Goal: Information Seeking & Learning: Learn about a topic

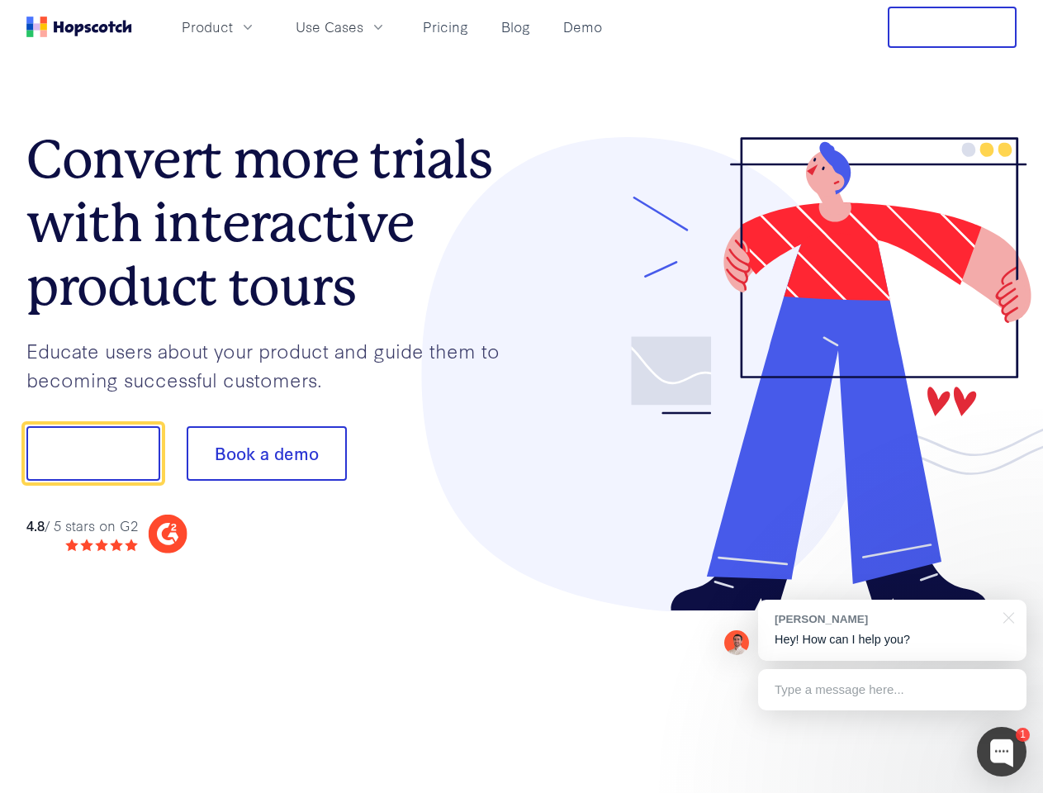
click at [522, 396] on div at bounding box center [769, 374] width 495 height 475
click at [233, 26] on span "Product" at bounding box center [207, 27] width 51 height 21
click at [363, 26] on span "Use Cases" at bounding box center [330, 27] width 68 height 21
click at [952, 27] on button "Free Trial" at bounding box center [952, 27] width 129 height 41
click at [92, 453] on button "Show me!" at bounding box center [93, 453] width 134 height 54
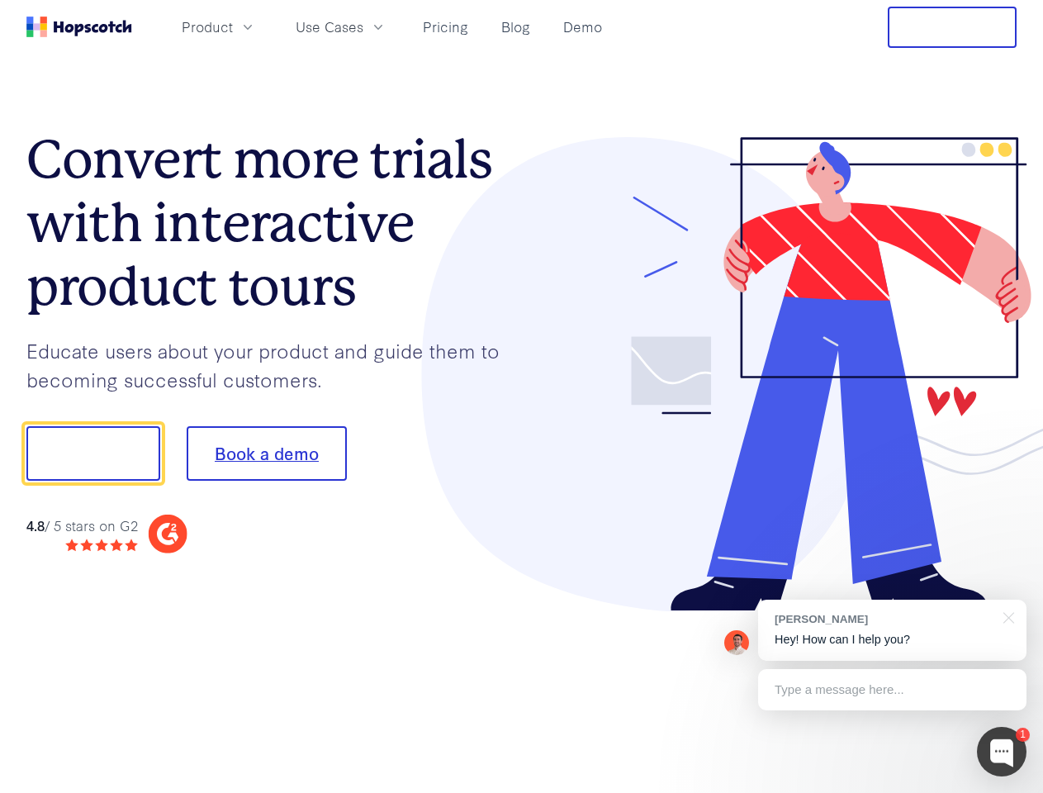
click at [266, 453] on button "Book a demo" at bounding box center [267, 453] width 160 height 54
click at [1002, 751] on div at bounding box center [1002, 752] width 50 height 50
click at [892, 630] on div "[PERSON_NAME] Hey! How can I help you?" at bounding box center [892, 629] width 268 height 61
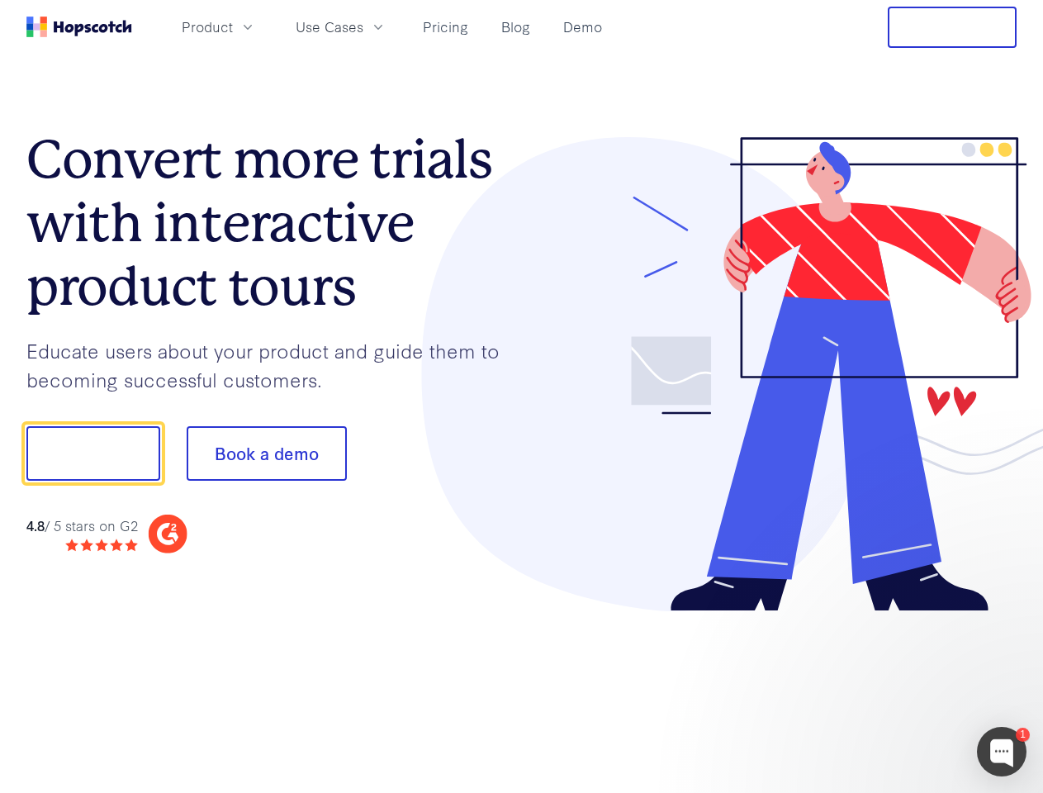
click at [1006, 616] on div at bounding box center [872, 451] width 310 height 551
click at [892, 690] on div at bounding box center [872, 561] width 310 height 329
